Goal: Information Seeking & Learning: Understand process/instructions

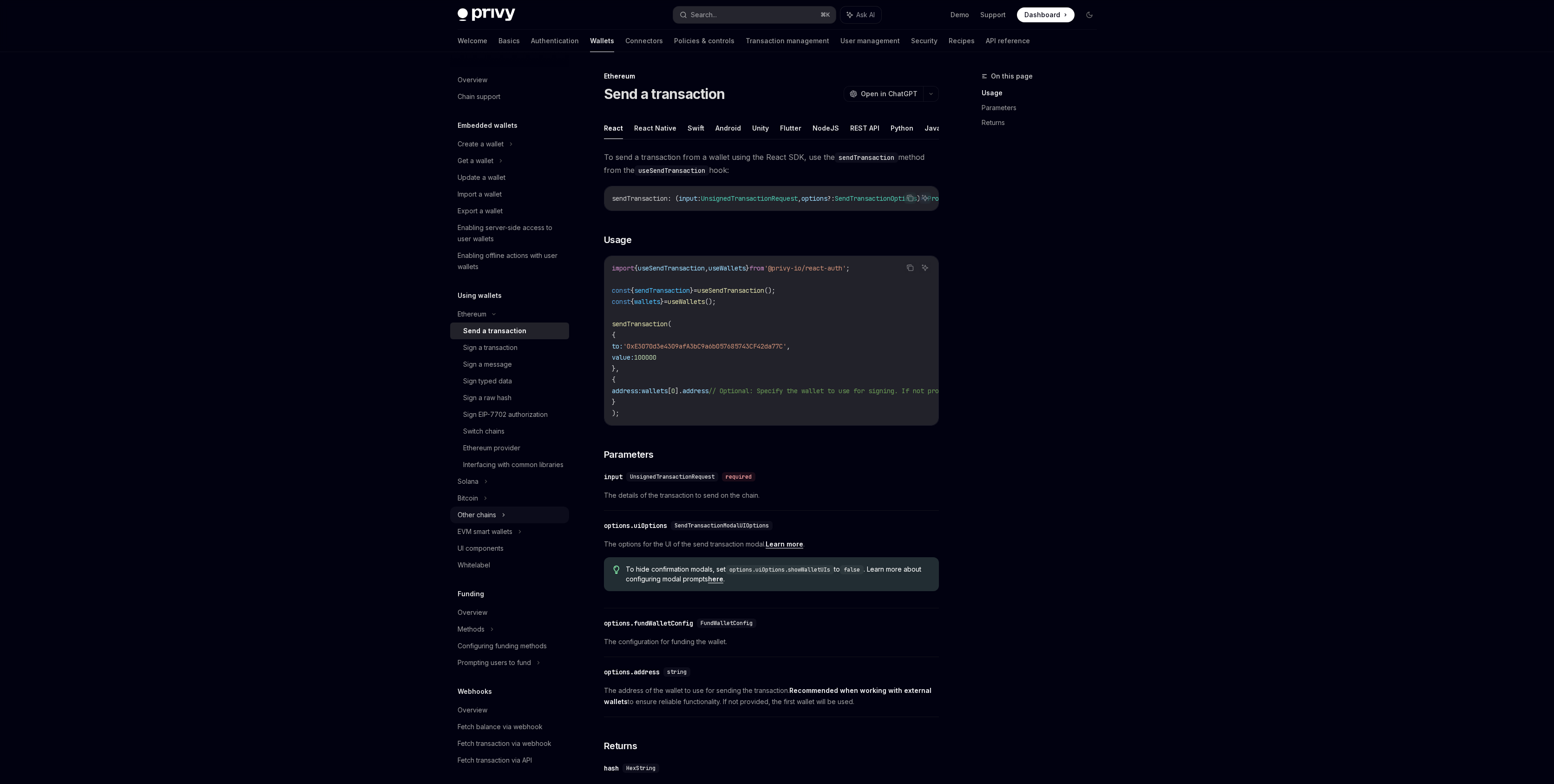
click at [496, 520] on div "Other chains" at bounding box center [477, 515] width 39 height 11
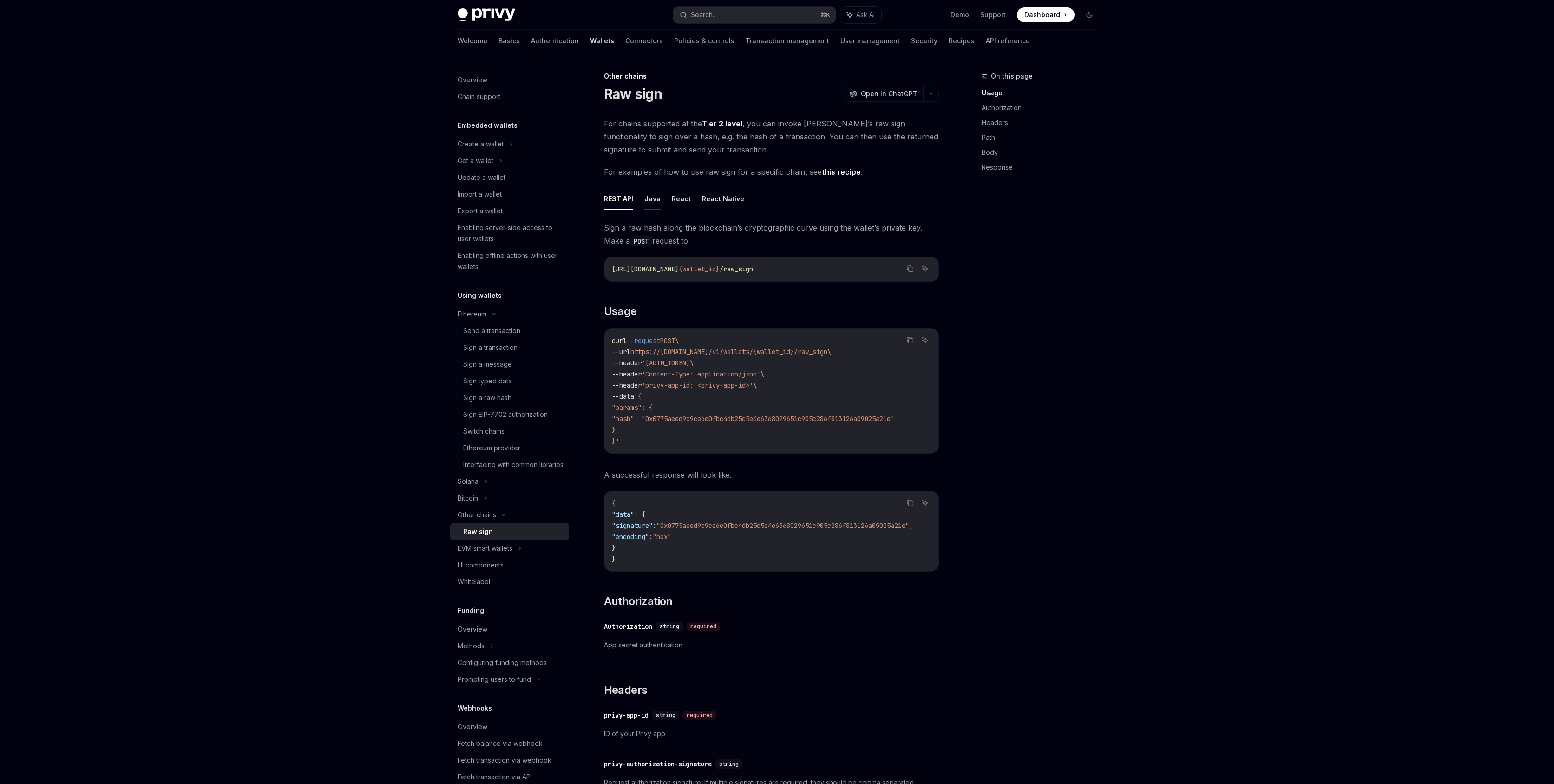
click at [644, 201] on button "Java" at bounding box center [652, 198] width 16 height 22
type textarea "*"
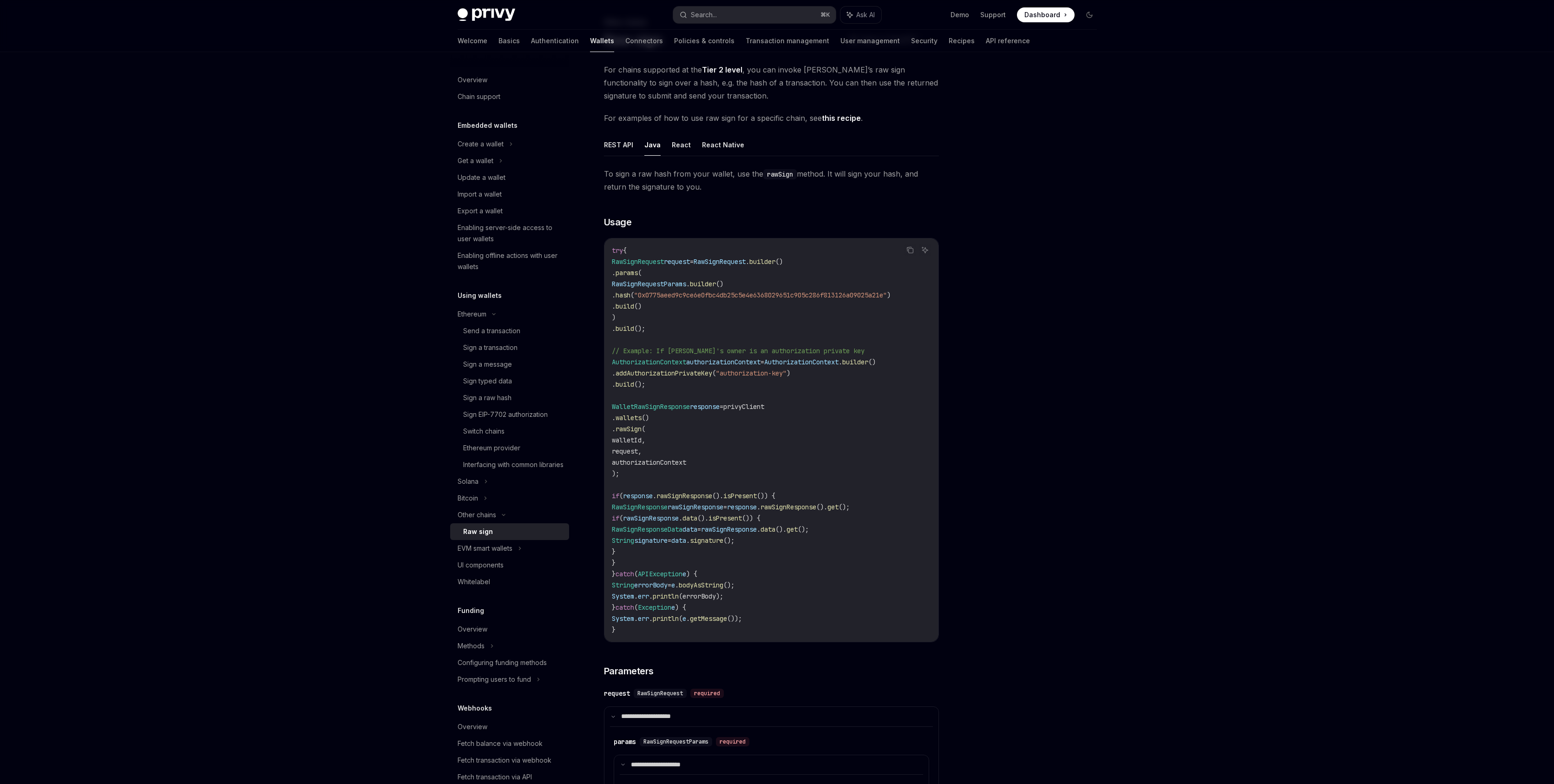
scroll to position [178, 0]
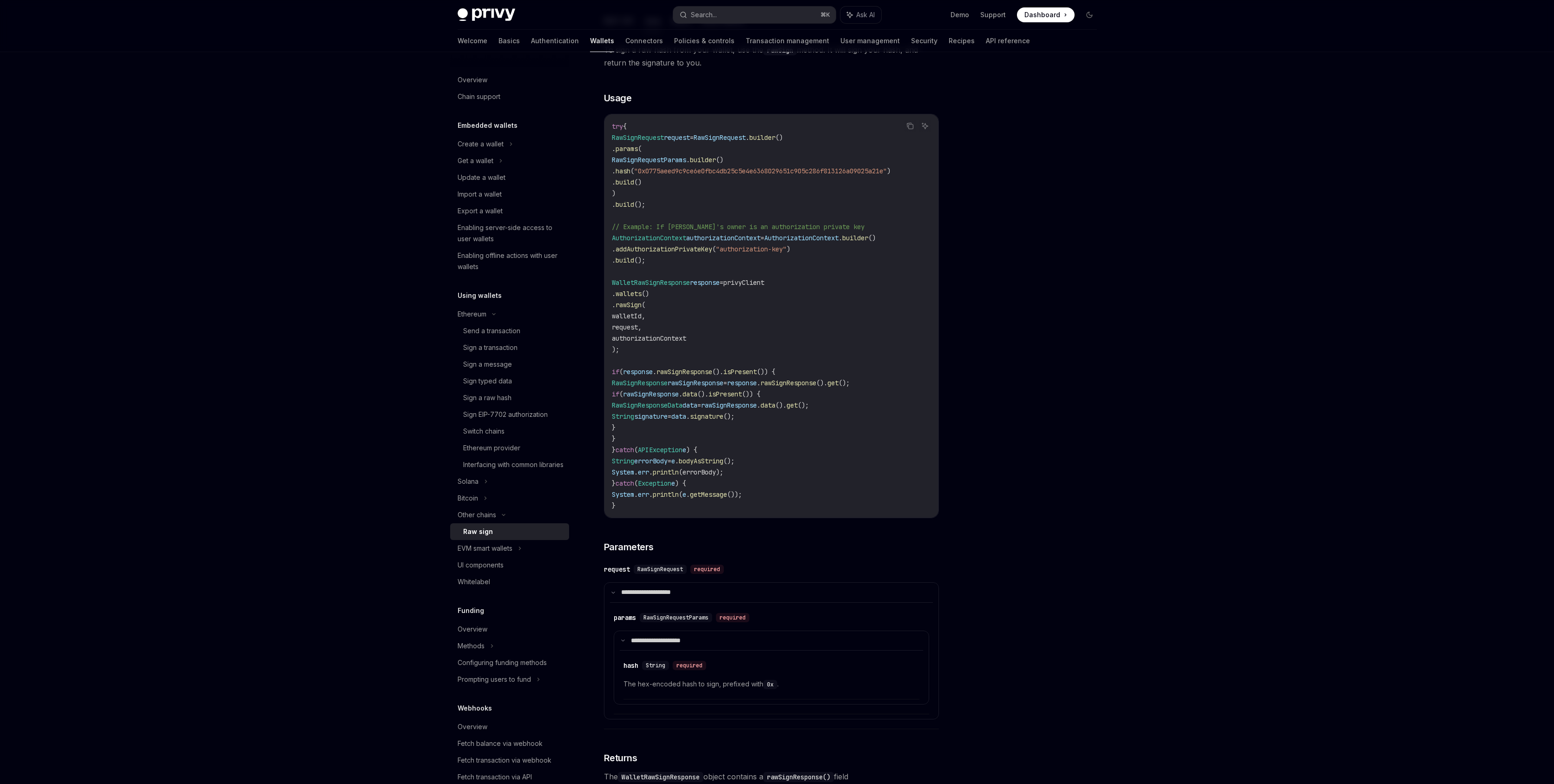
drag, startPoint x: 626, startPoint y: 283, endPoint x: 693, endPoint y: 434, distance: 165.2
click at [693, 434] on code "try { RawSignRequest request = RawSignRequest . builder () . params ( RawSignRe…" at bounding box center [772, 316] width 319 height 390
copy code "WalletRawSignResponse response = privyClient . wallets () . rawSign ( walletId,…"
